Goal: Task Accomplishment & Management: Manage account settings

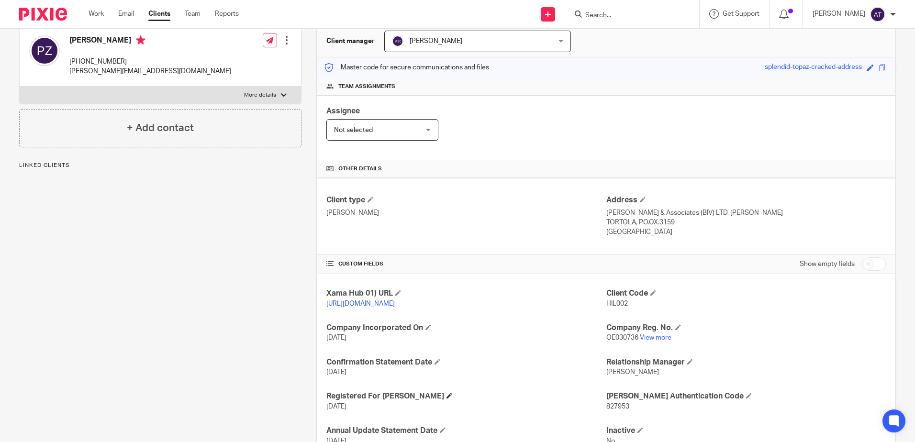
scroll to position [176, 0]
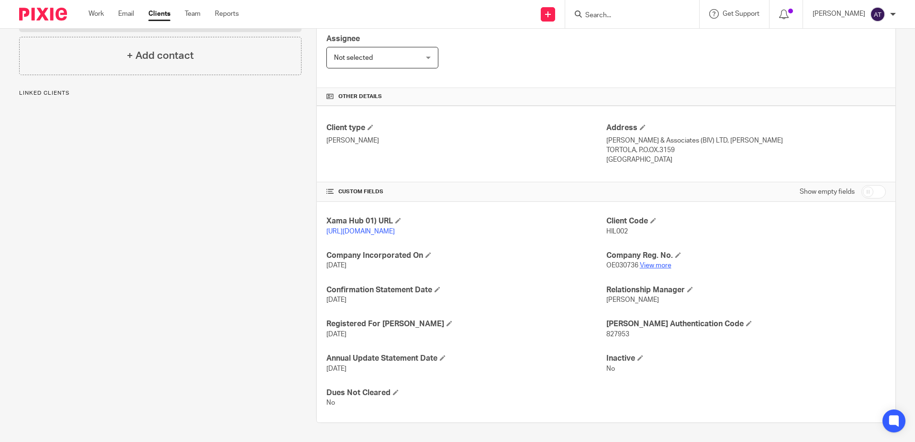
click at [657, 267] on link "View more" at bounding box center [656, 265] width 32 height 7
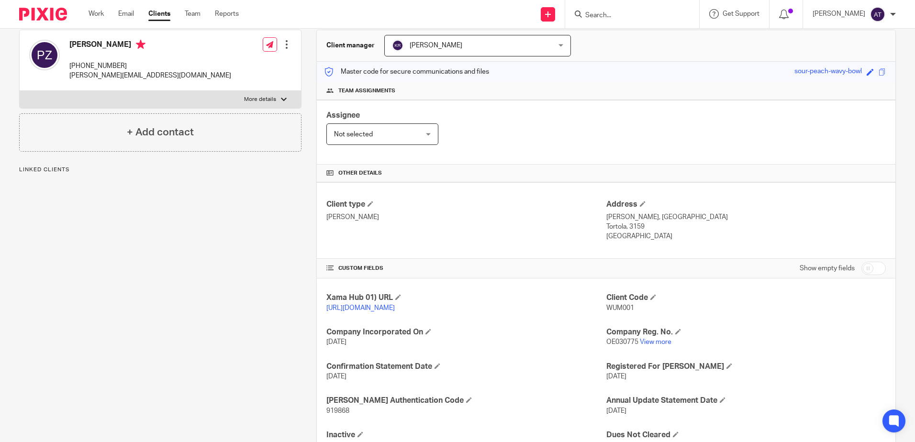
scroll to position [141, 0]
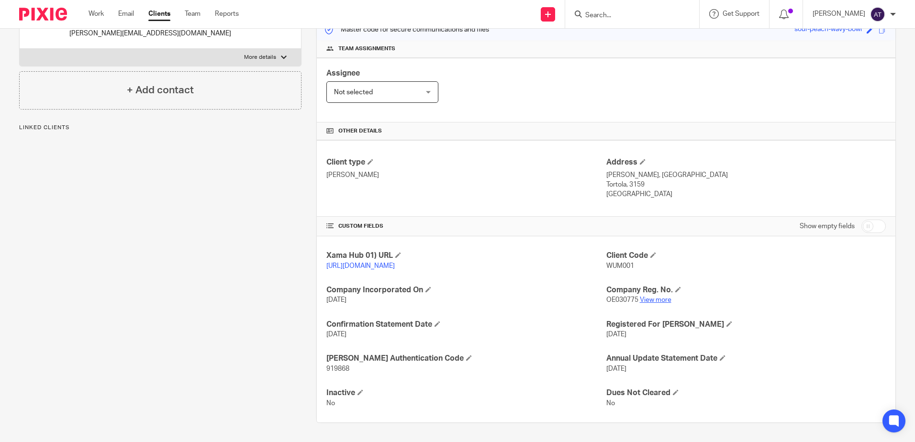
click at [655, 301] on link "View more" at bounding box center [656, 300] width 32 height 7
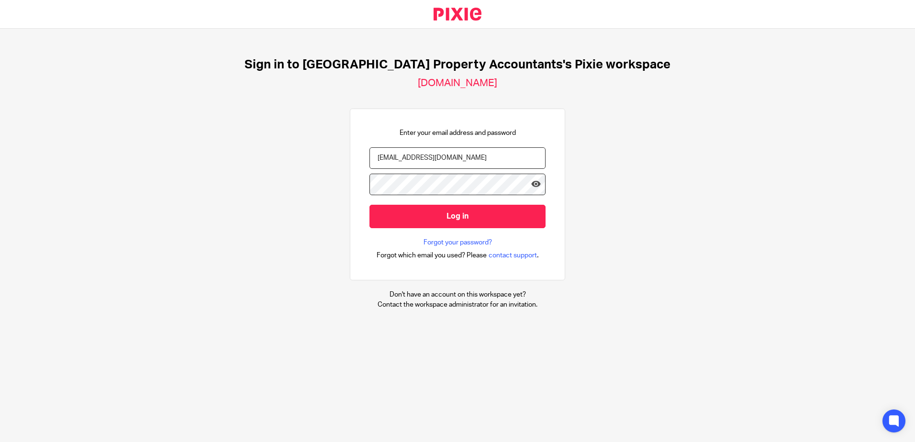
click at [500, 158] on input "[EMAIL_ADDRESS][DOMAIN_NAME]" at bounding box center [457, 158] width 176 height 22
type input "[EMAIL_ADDRESS][DOMAIN_NAME]"
click at [461, 219] on input "Log in" at bounding box center [457, 216] width 176 height 23
